Goal: Information Seeking & Learning: Understand process/instructions

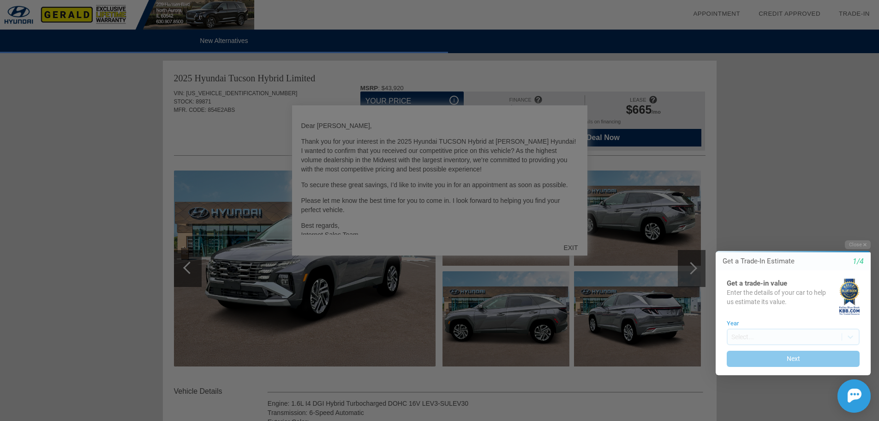
click at [569, 247] on div at bounding box center [443, 210] width 886 height 421
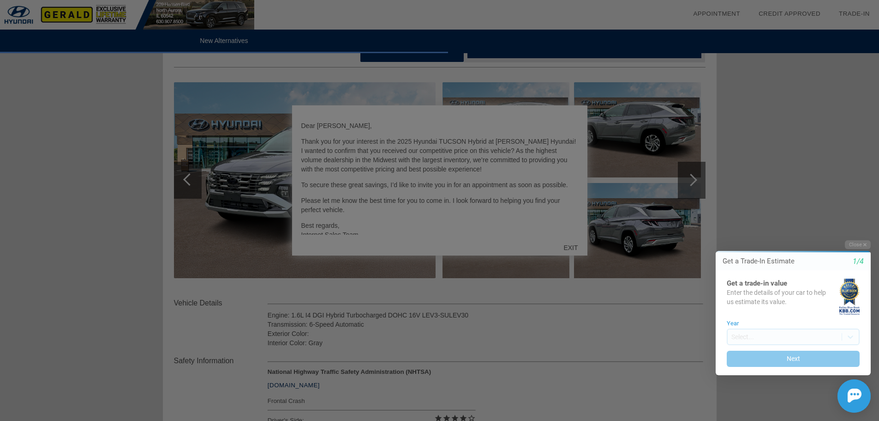
scroll to position [138, 0]
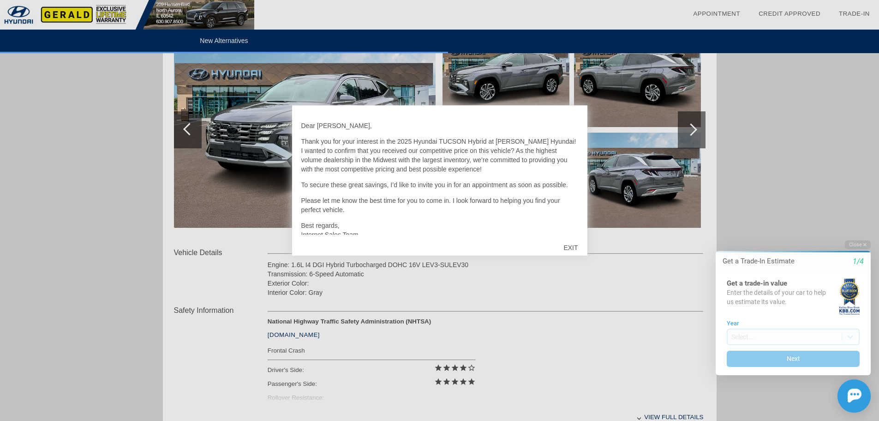
click at [573, 248] on div "EXIT" at bounding box center [570, 248] width 33 height 28
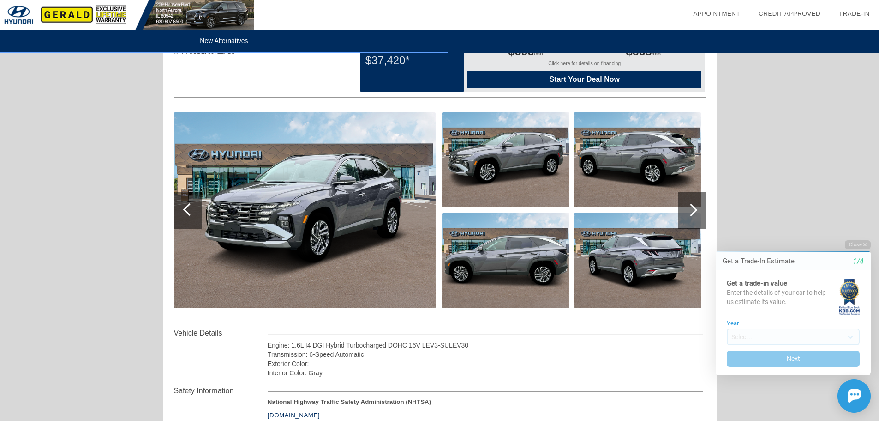
scroll to position [0, 0]
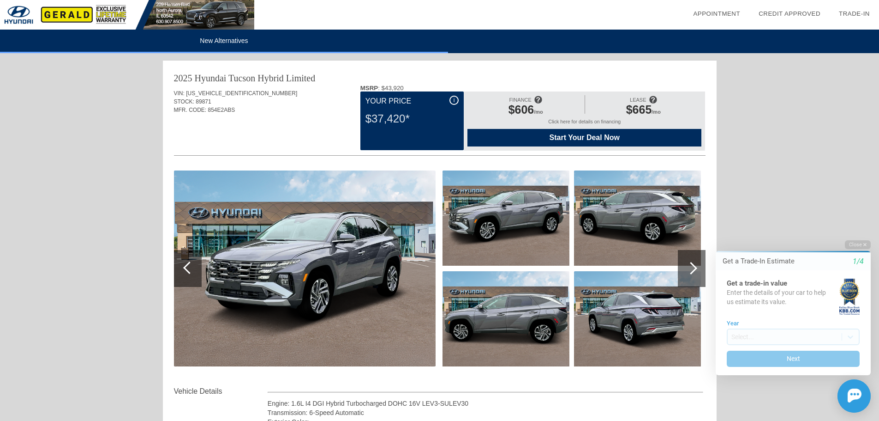
click at [452, 101] on div "i" at bounding box center [454, 100] width 9 height 9
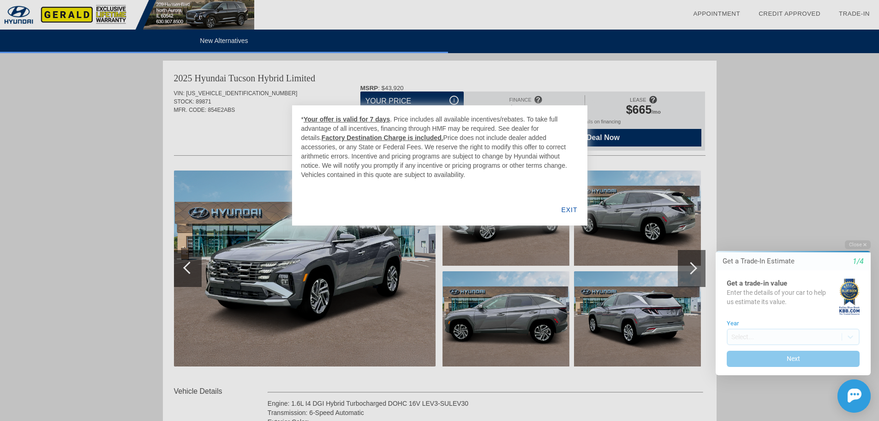
click at [566, 211] on div "EXIT" at bounding box center [570, 209] width 36 height 31
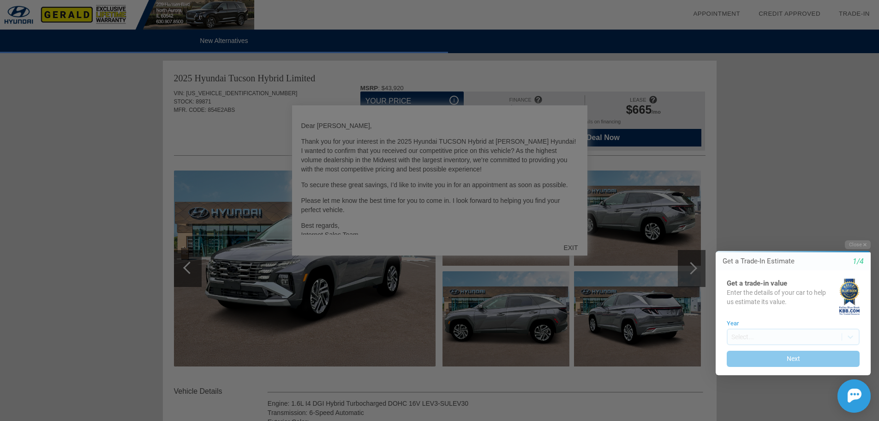
click at [568, 246] on div at bounding box center [443, 210] width 886 height 421
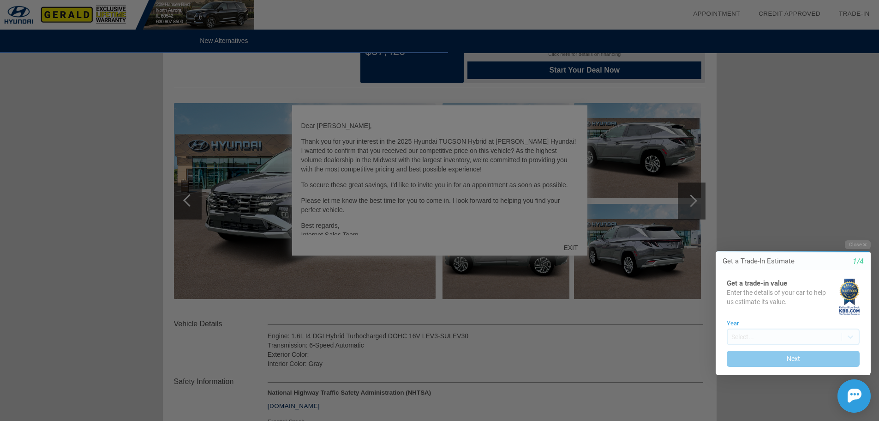
scroll to position [138, 0]
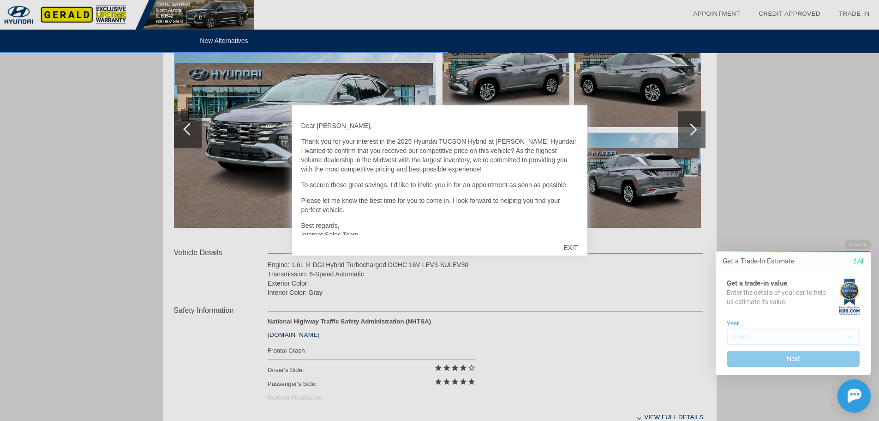
click at [574, 248] on div "EXIT" at bounding box center [570, 248] width 33 height 28
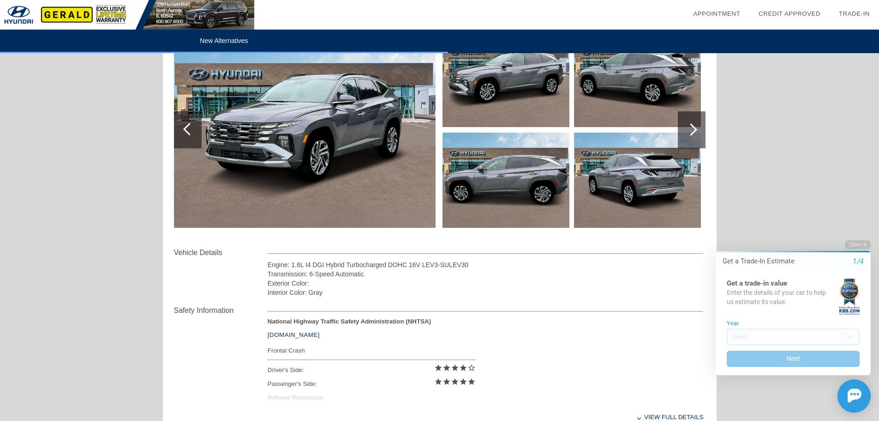
click at [632, 292] on div "Interior Color: Gray" at bounding box center [486, 292] width 436 height 9
drag, startPoint x: 861, startPoint y: 243, endPoint x: 1558, endPoint y: 475, distance: 734.4
click at [861, 243] on button "Close" at bounding box center [858, 244] width 26 height 9
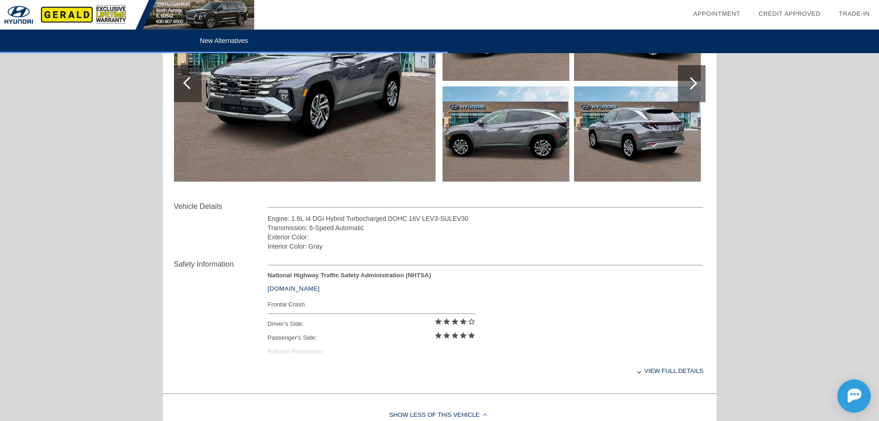
scroll to position [0, 0]
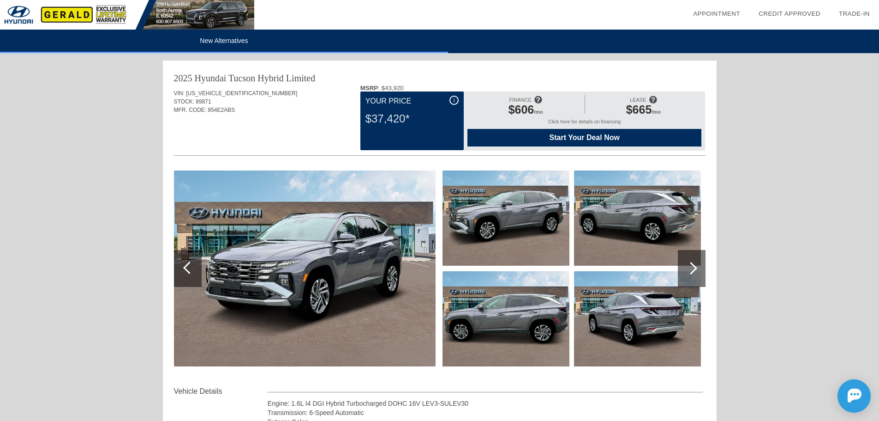
click at [453, 100] on div "i" at bounding box center [454, 100] width 9 height 9
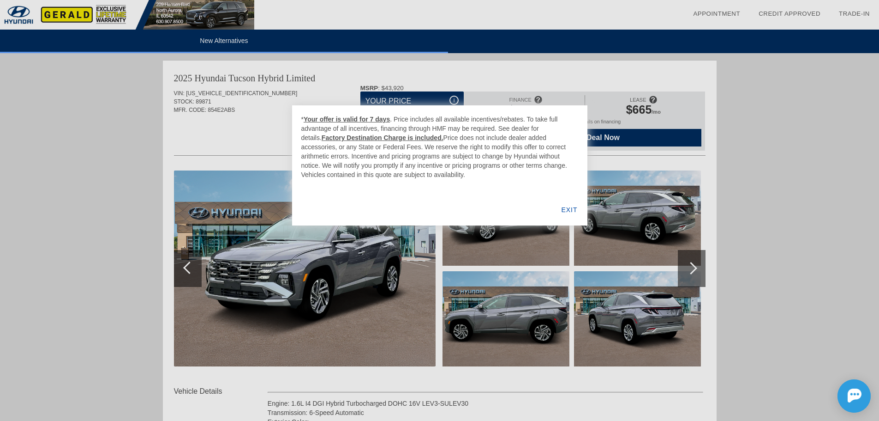
click at [453, 101] on div at bounding box center [439, 210] width 879 height 421
click at [570, 211] on div "EXIT" at bounding box center [570, 209] width 36 height 31
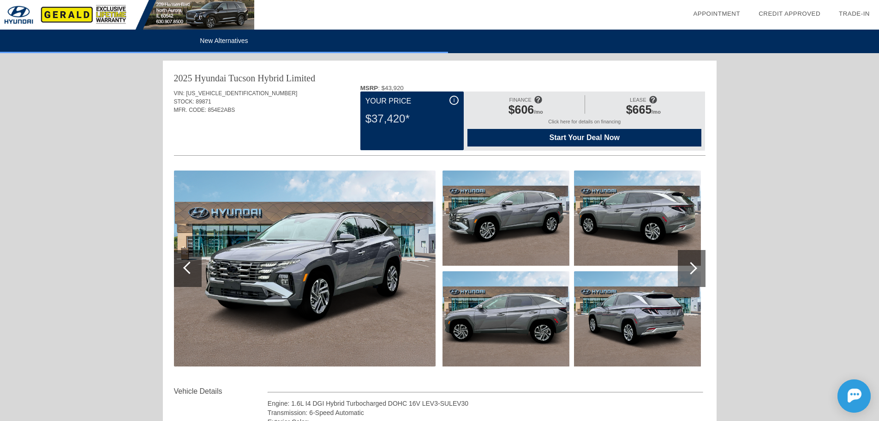
click at [455, 99] on div "i" at bounding box center [454, 100] width 9 height 9
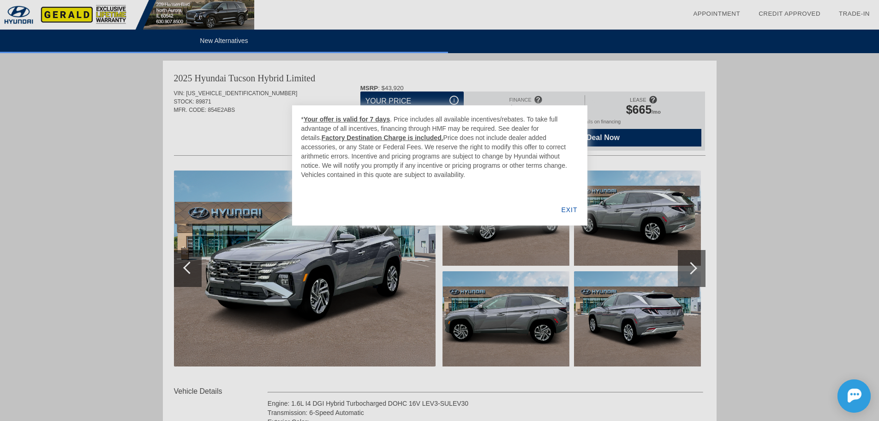
drag, startPoint x: 431, startPoint y: 176, endPoint x: 299, endPoint y: 118, distance: 143.7
click at [299, 118] on div "* Your offer is valid for 7 days . Price includes all available incentives/reba…" at bounding box center [439, 165] width 295 height 120
copy div "* Your offer is valid for 7 days . Price includes all available incentives/reba…"
click at [528, 194] on div "* Your offer is valid for 7 days . Price includes all available incentives/reba…" at bounding box center [439, 165] width 295 height 120
click at [569, 213] on div "EXIT" at bounding box center [570, 209] width 36 height 31
